Goal: Transaction & Acquisition: Register for event/course

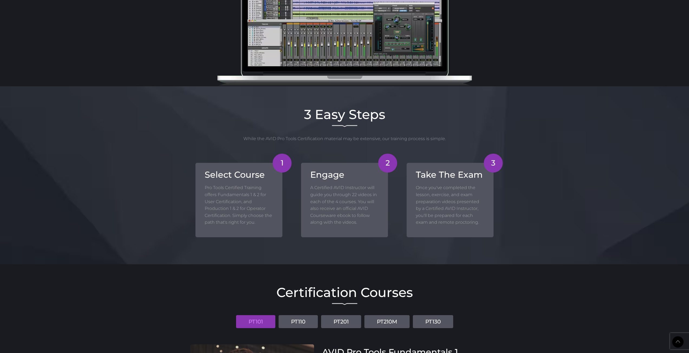
scroll to position [460, 0]
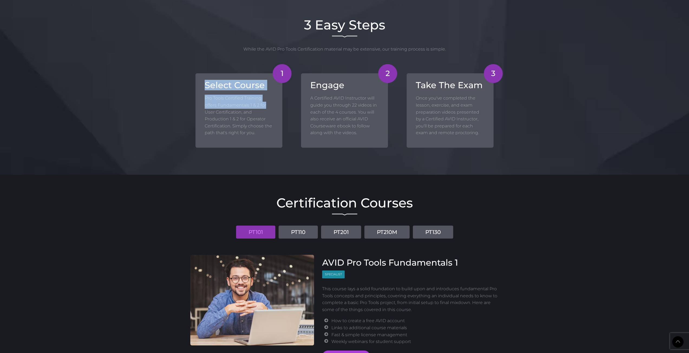
drag, startPoint x: 202, startPoint y: 85, endPoint x: 269, endPoint y: 106, distance: 70.3
click at [269, 106] on div "1 Select Course Pro Tools Certified Training offers Fundamentals 1 & 2 for User…" at bounding box center [238, 110] width 87 height 74
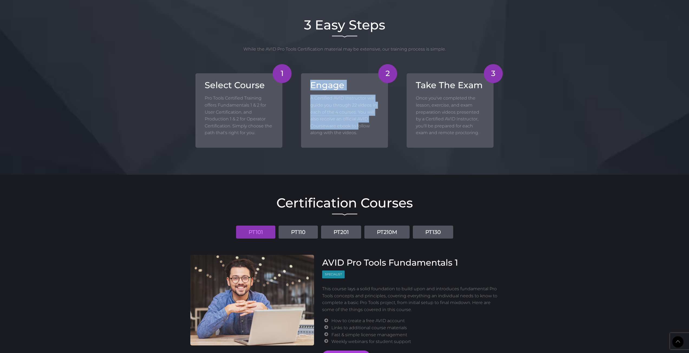
drag, startPoint x: 306, startPoint y: 84, endPoint x: 358, endPoint y: 128, distance: 67.4
click at [358, 128] on div "2 Engage A Certified AVID Instructor will guide you through 22 videos in each o…" at bounding box center [344, 110] width 87 height 74
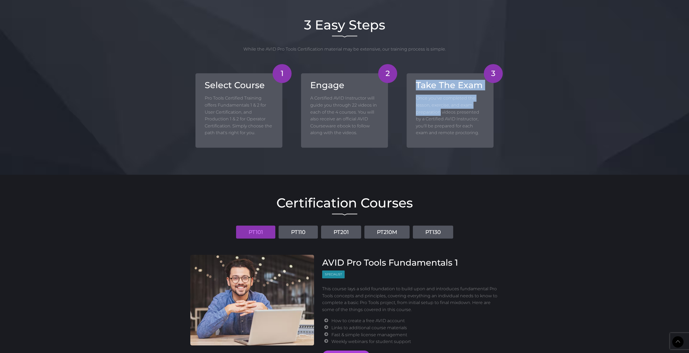
drag, startPoint x: 414, startPoint y: 82, endPoint x: 441, endPoint y: 112, distance: 40.3
click at [441, 112] on div "3 Take The Exam Once you've completed the lesson, exercise, and exam preparatio…" at bounding box center [450, 110] width 87 height 74
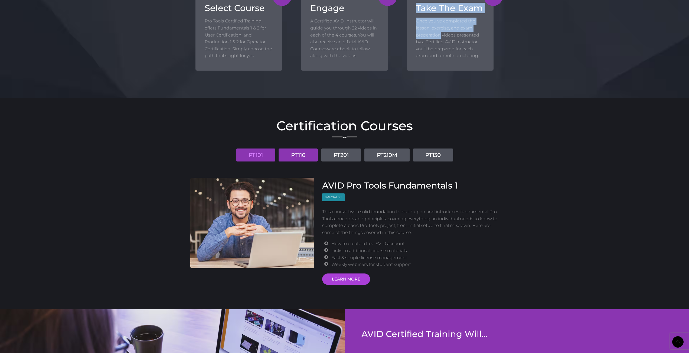
scroll to position [541, 0]
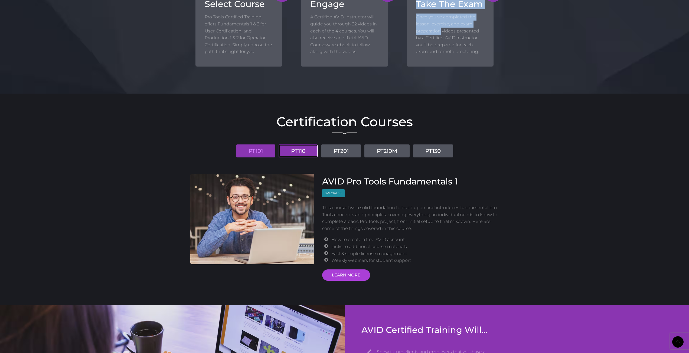
click at [295, 146] on link "PT110" at bounding box center [298, 151] width 39 height 13
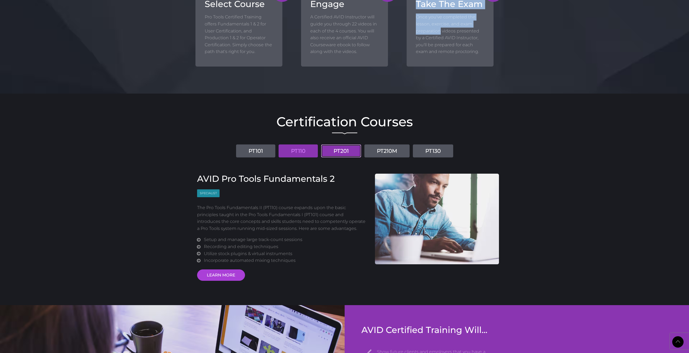
click at [358, 148] on link "PT201" at bounding box center [341, 151] width 40 height 13
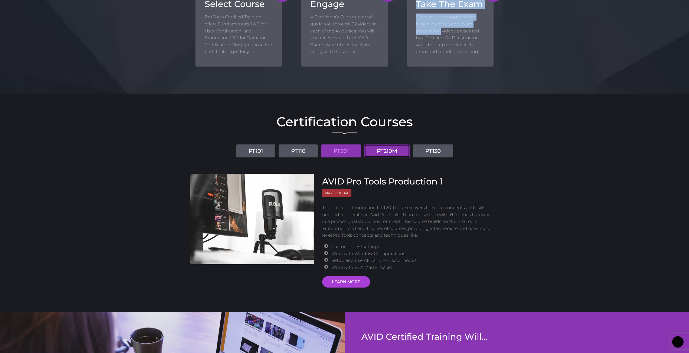
click at [401, 150] on link "PT210M" at bounding box center [386, 151] width 45 height 13
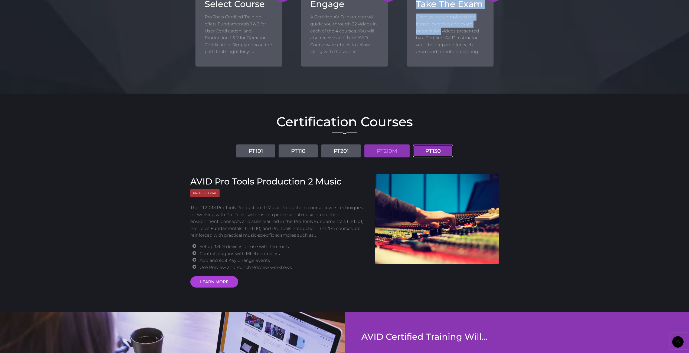
click at [436, 146] on link "PT130" at bounding box center [433, 151] width 40 height 13
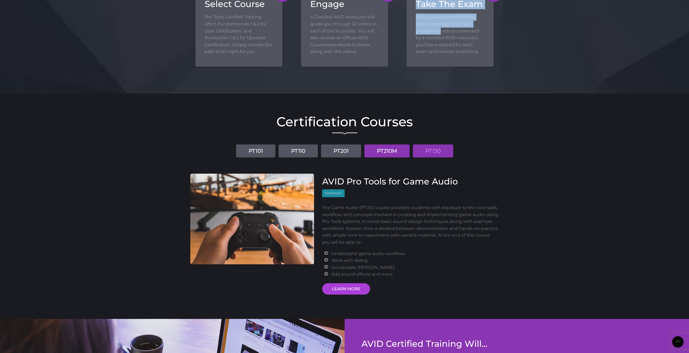
click at [386, 150] on link "PT210M" at bounding box center [386, 151] width 45 height 13
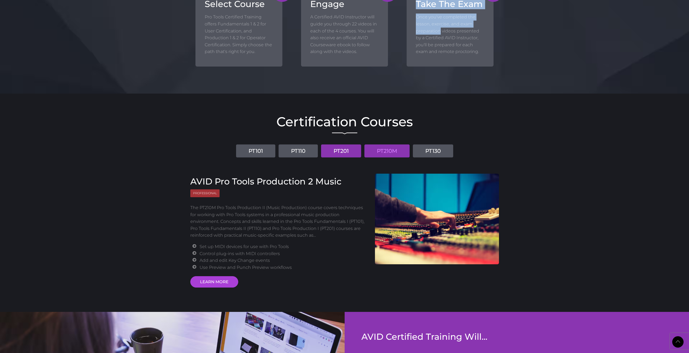
click at [337, 149] on link "PT201" at bounding box center [341, 151] width 40 height 13
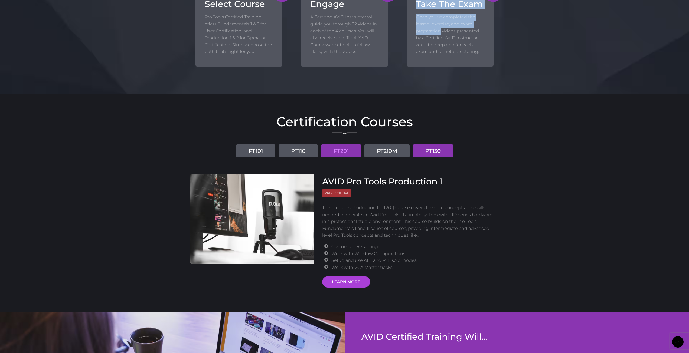
click at [444, 153] on link "PT130" at bounding box center [433, 151] width 40 height 13
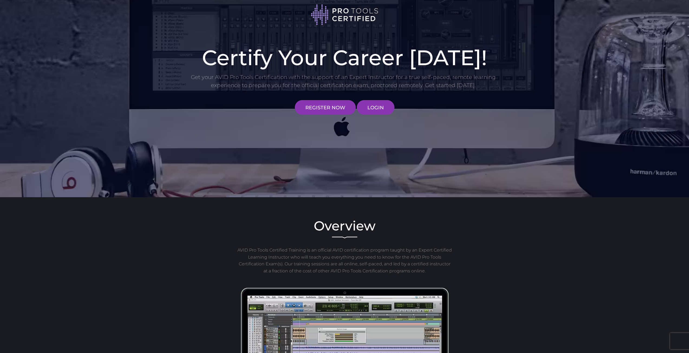
scroll to position [0, 0]
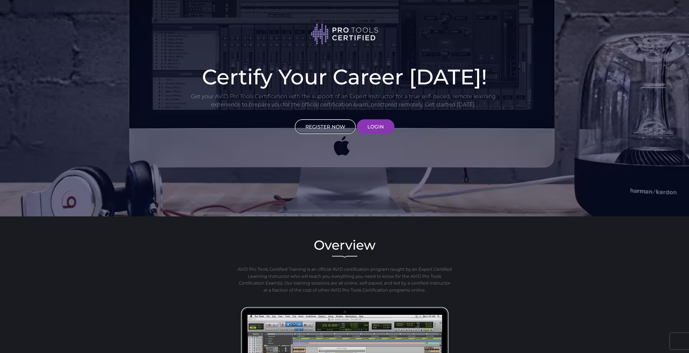
click at [336, 126] on link "REGISTER NOW" at bounding box center [325, 126] width 61 height 15
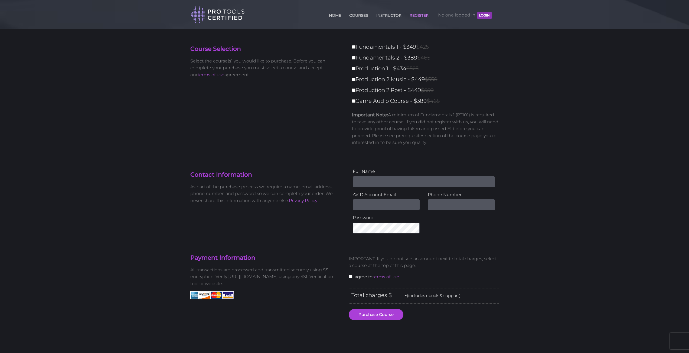
click at [355, 47] on label "Fundamentals 1 - $349 $425" at bounding box center [427, 46] width 150 height 9
click at [355, 47] on input "Fundamentals 1 - $349 $425" at bounding box center [354, 47] width 4 height 4
checkbox input "true"
type input "349"
click at [356, 57] on label "Fundamentals 2 - $389 $465" at bounding box center [427, 57] width 150 height 9
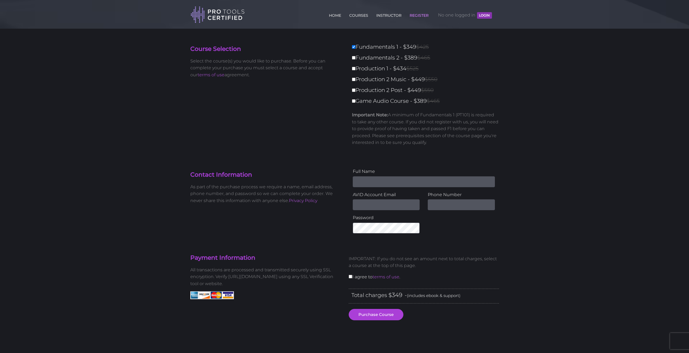
click at [355, 57] on input "Fundamentals 2 - $389 $465" at bounding box center [354, 58] width 4 height 4
checkbox input "true"
type input "738"
click at [356, 57] on label "Fundamentals 2 - $389 $465" at bounding box center [427, 57] width 150 height 9
click at [355, 57] on input "Fundamentals 2 - $389 $465" at bounding box center [354, 58] width 4 height 4
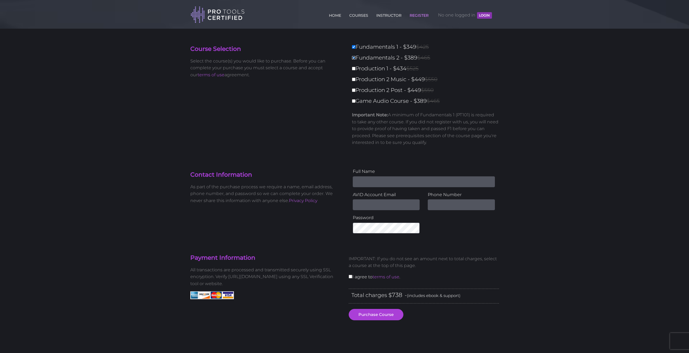
checkbox input "false"
type input "349"
click at [354, 48] on input "Fundamentals 1 - $349 $425" at bounding box center [354, 47] width 4 height 4
checkbox input "false"
type input "0"
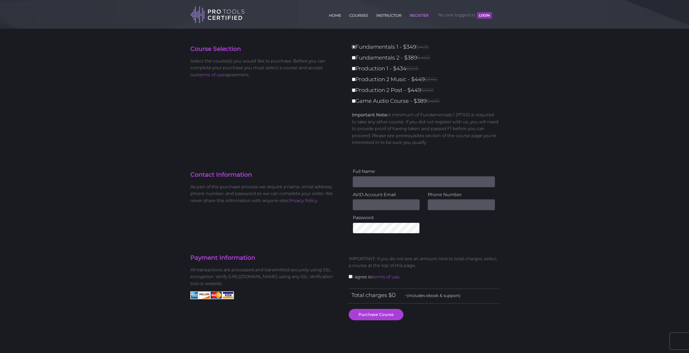
click at [355, 48] on input "Fundamentals 1 - $349 $425" at bounding box center [354, 47] width 4 height 4
checkbox input "true"
type input "349"
click at [356, 55] on label "Fundamentals 2 - $389 $465" at bounding box center [427, 57] width 150 height 9
click at [355, 56] on input "Fundamentals 2 - $389 $465" at bounding box center [354, 58] width 4 height 4
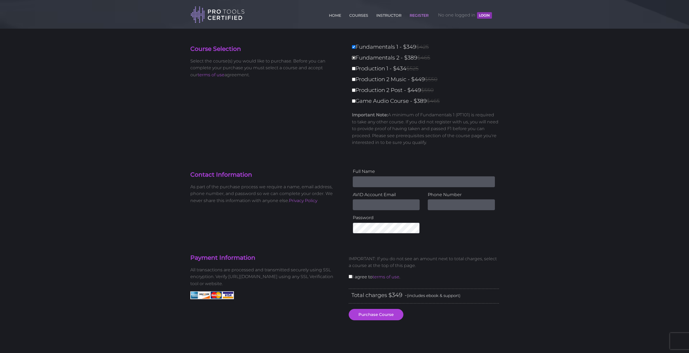
checkbox input "true"
type input "738"
click at [352, 102] on input "Game Audio Course - $389 $465" at bounding box center [354, 101] width 4 height 4
checkbox input "true"
type input "1127"
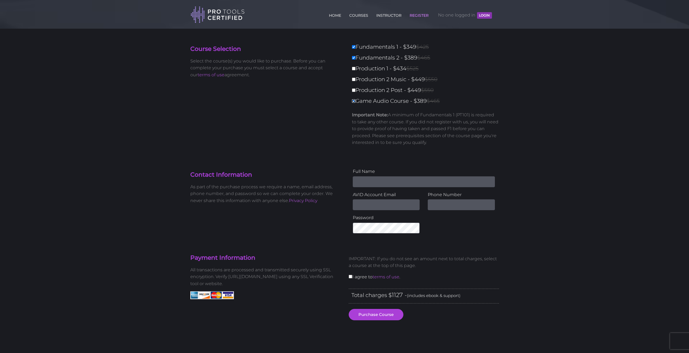
click at [352, 102] on input "Game Audio Course - $389 $465" at bounding box center [354, 101] width 4 height 4
checkbox input "false"
type input "738"
click at [353, 68] on input "Production 1 - $434 $525" at bounding box center [354, 69] width 4 height 4
checkbox input "true"
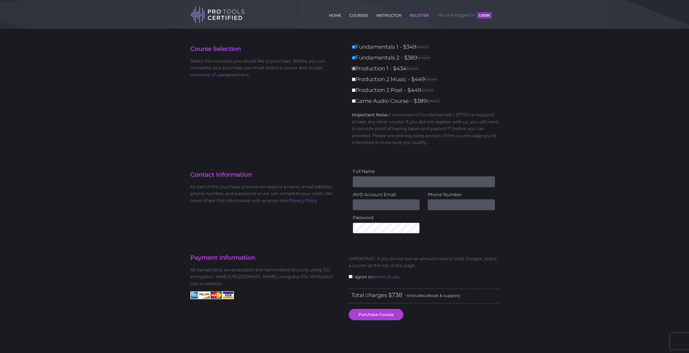
type input "1172"
click at [353, 68] on input "Production 1 - $434 $525" at bounding box center [354, 69] width 4 height 4
checkbox input "false"
type input "738"
click at [353, 68] on input "Production 1 - $434 $525" at bounding box center [354, 69] width 4 height 4
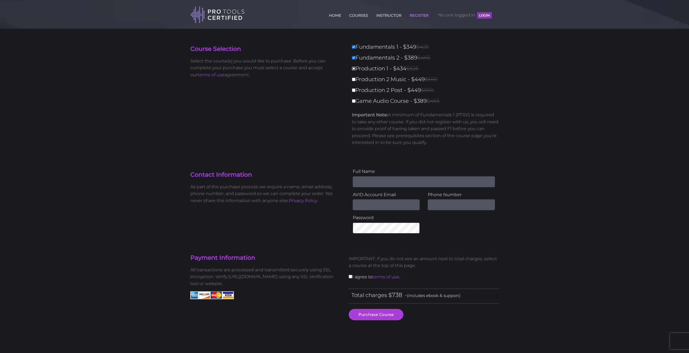
checkbox input "true"
type input "1172"
click at [354, 68] on input "Production 1 - $434 $525" at bounding box center [354, 69] width 4 height 4
checkbox input "false"
type input "738"
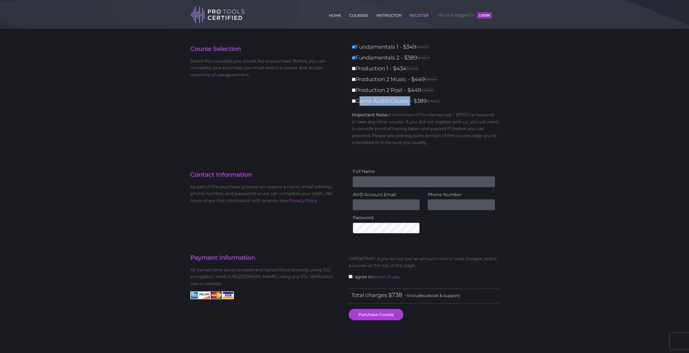
drag, startPoint x: 358, startPoint y: 102, endPoint x: 411, endPoint y: 103, distance: 52.8
click at [411, 103] on label "Game Audio Course - $389 $465" at bounding box center [427, 100] width 150 height 9
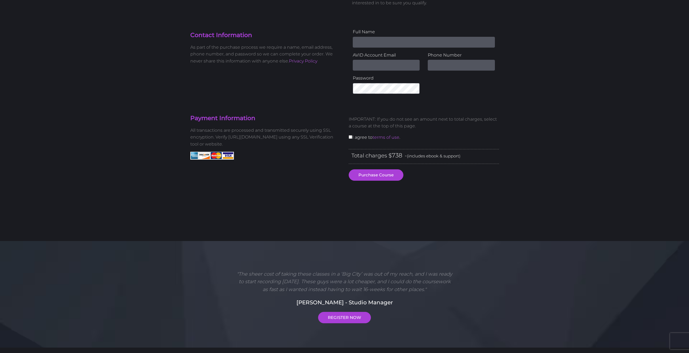
scroll to position [162, 0]
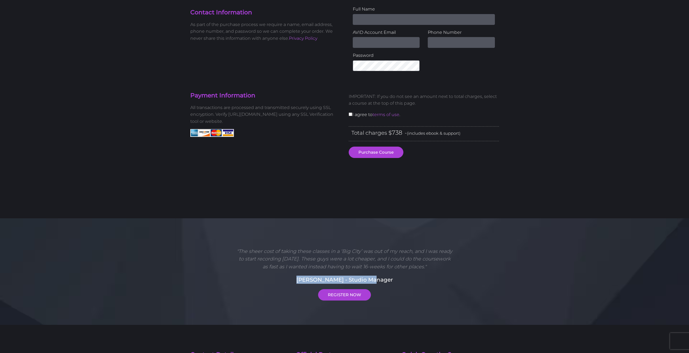
drag, startPoint x: 308, startPoint y: 279, endPoint x: 388, endPoint y: 277, distance: 79.9
click at [388, 277] on h5 "[PERSON_NAME] - Studio Manager" at bounding box center [344, 280] width 309 height 8
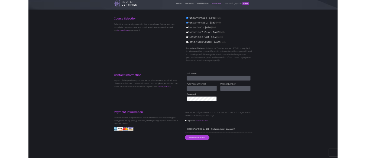
scroll to position [0, 0]
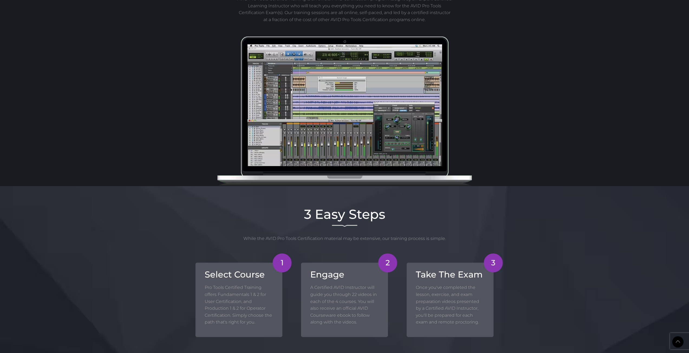
scroll to position [406, 0]
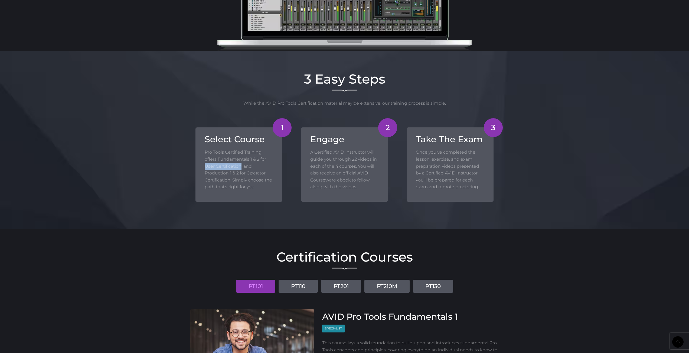
drag, startPoint x: 205, startPoint y: 166, endPoint x: 241, endPoint y: 165, distance: 36.0
click at [241, 165] on div "1 Select Course Pro Tools Certified Training offers Fundamentals 1 & 2 for User…" at bounding box center [238, 165] width 87 height 74
click at [241, 165] on p "Pro Tools Certified Training offers Fundamentals 1 & 2 for User Certification, …" at bounding box center [239, 170] width 68 height 42
drag, startPoint x: 207, startPoint y: 173, endPoint x: 412, endPoint y: 2, distance: 266.4
click at [208, 173] on p "Pro Tools Certified Training offers Fundamentals 1 & 2 for User Certification, …" at bounding box center [239, 170] width 68 height 42
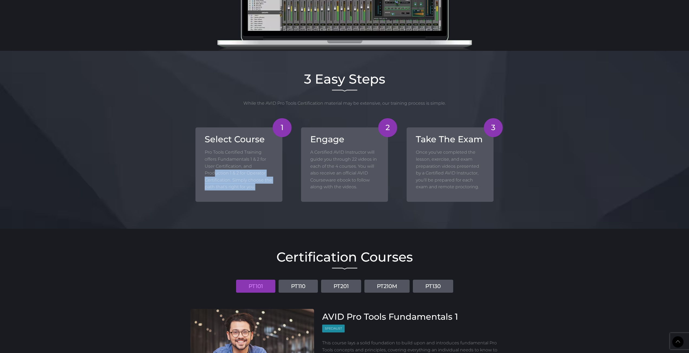
drag, startPoint x: 216, startPoint y: 172, endPoint x: 264, endPoint y: 188, distance: 50.5
click at [264, 188] on p "Pro Tools Certified Training offers Fundamentals 1 & 2 for User Certification, …" at bounding box center [239, 170] width 68 height 42
